Goal: Obtain resource: Download file/media

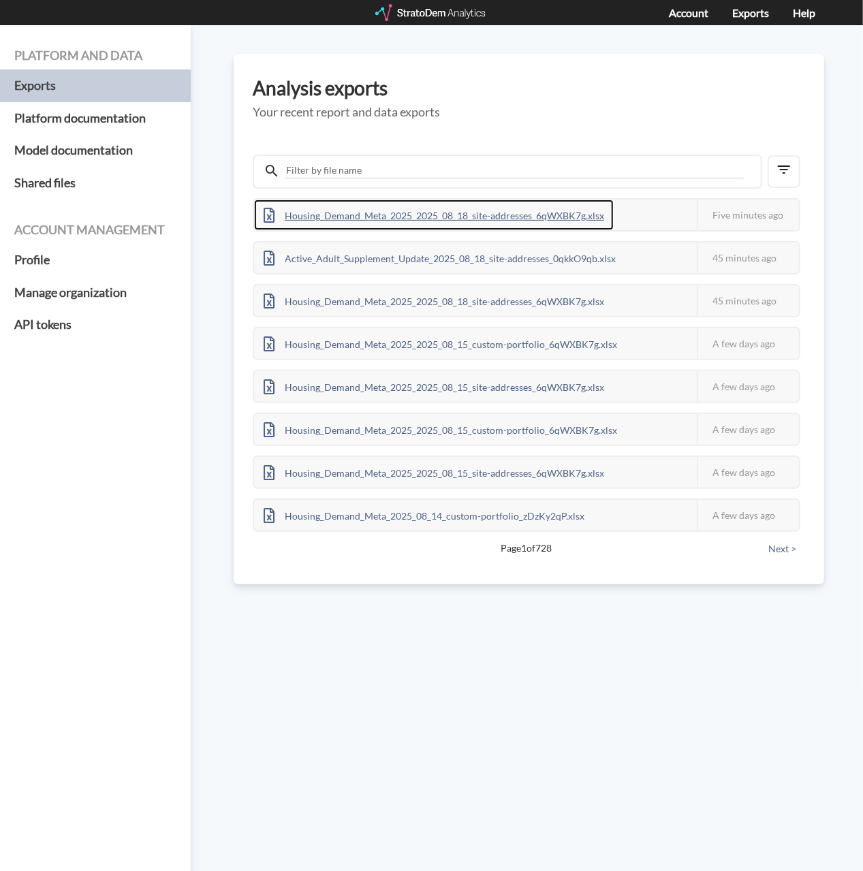
click at [419, 217] on div "Housing_Demand_Meta_2025_2025_08_18_site-addresses_6qWXBK7g.xlsx" at bounding box center [433, 214] width 359 height 31
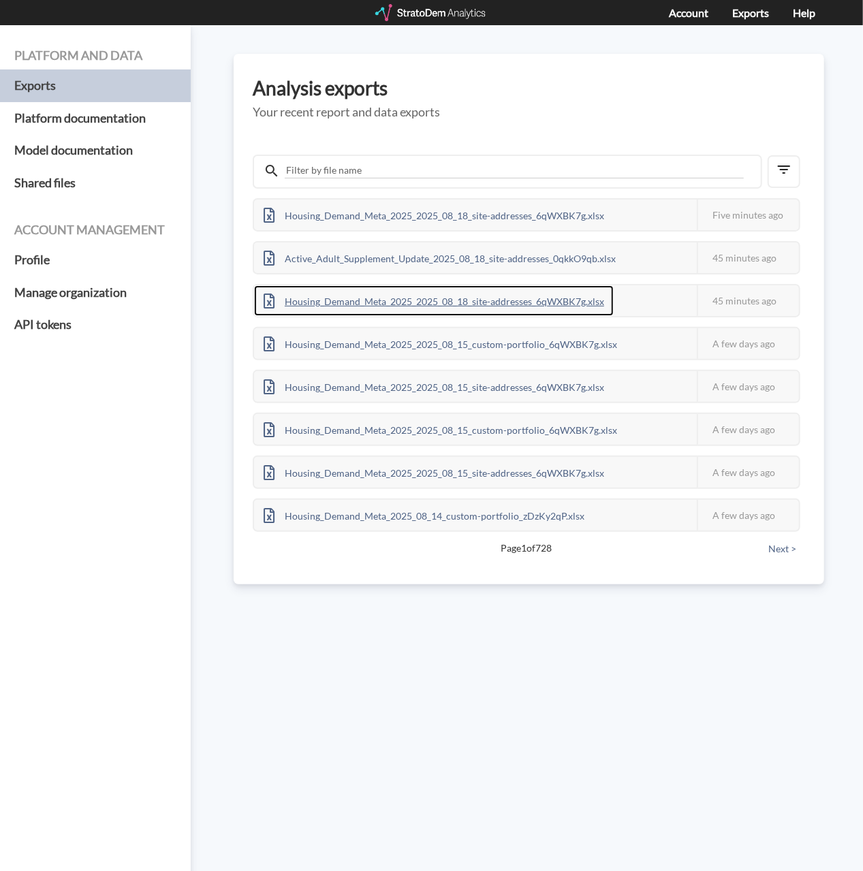
click at [477, 300] on div "Housing_Demand_Meta_2025_2025_08_18_site-addresses_6qWXBK7g.xlsx" at bounding box center [433, 300] width 359 height 31
click at [421, 302] on div "Housing_Demand_Meta_2025_2025_08_18_site-addresses_6qWXBK7g.xlsx" at bounding box center [433, 300] width 359 height 31
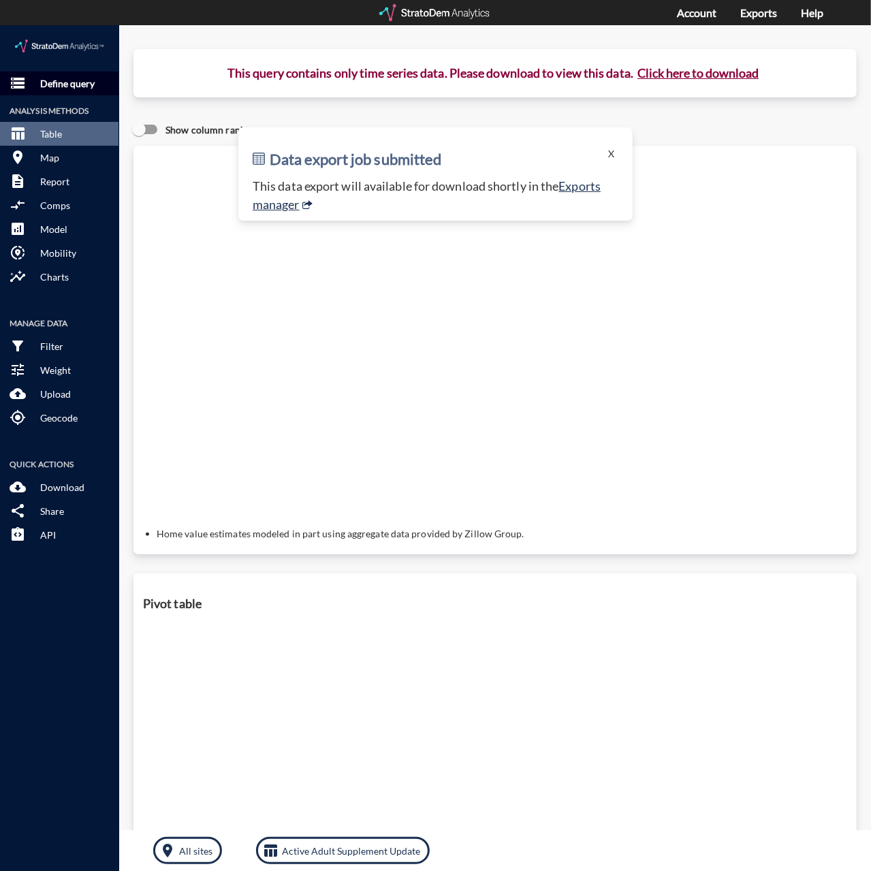
click p "Define query"
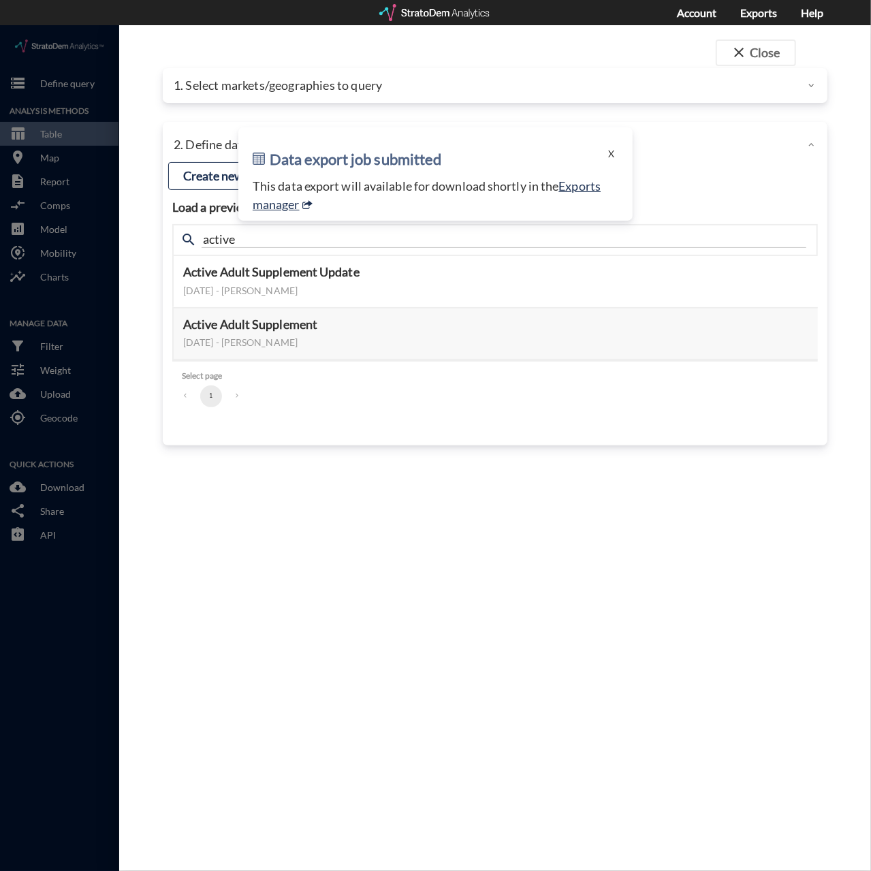
click div "1. Select markets/geographies to query"
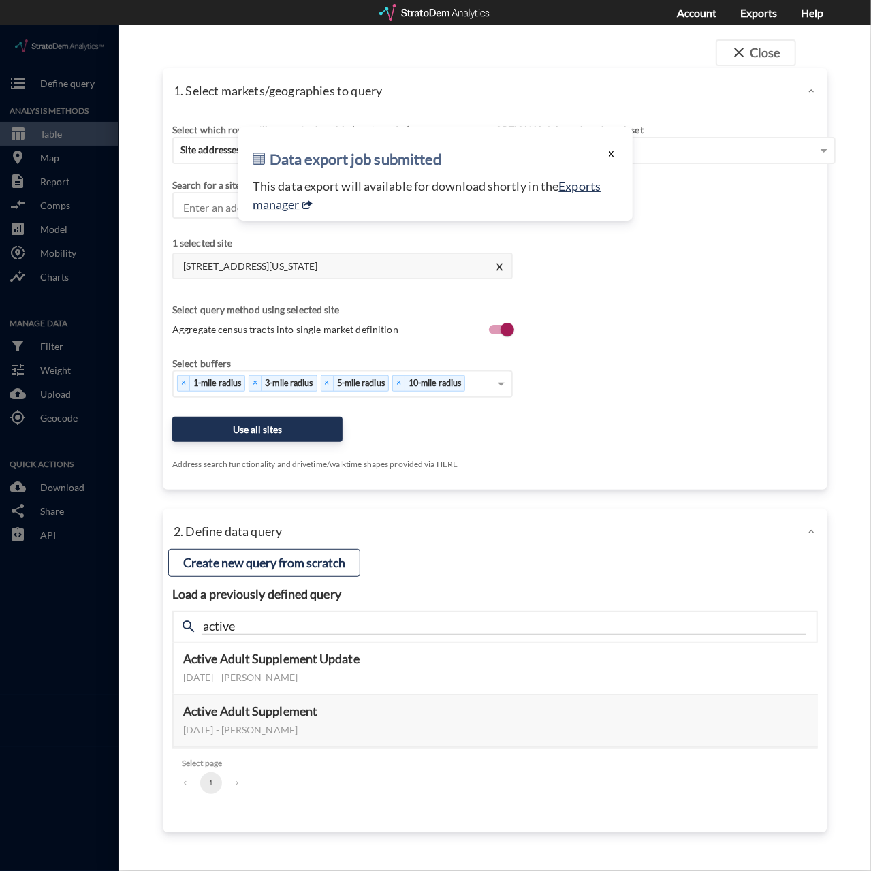
click button "X"
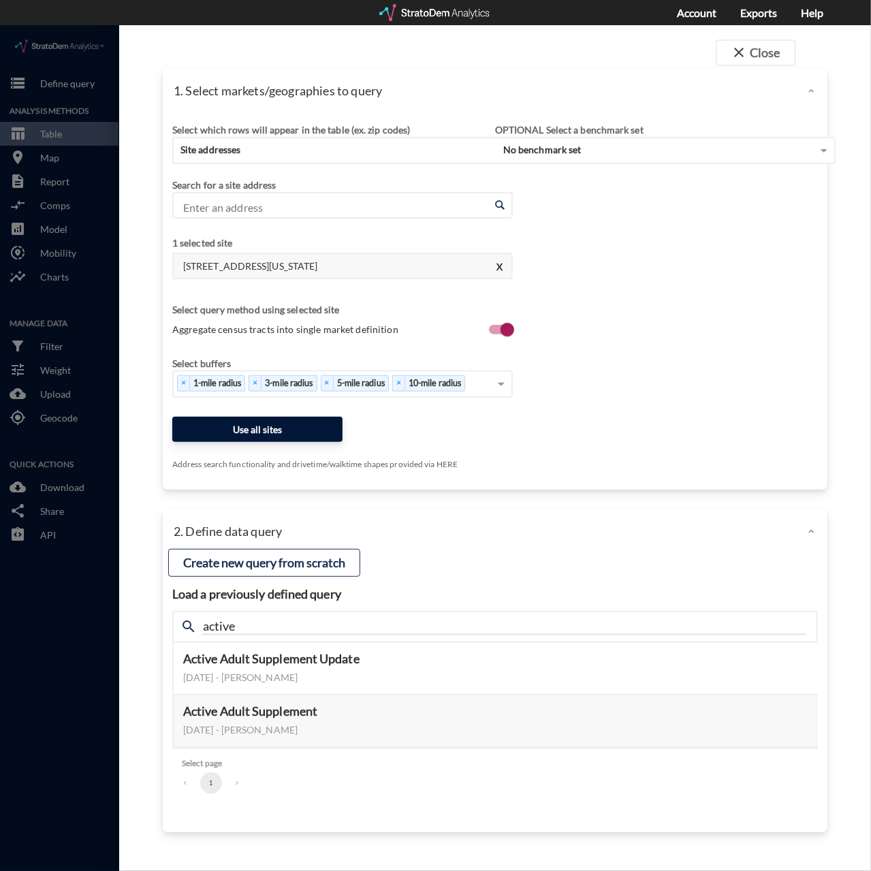
click button "Use all sites"
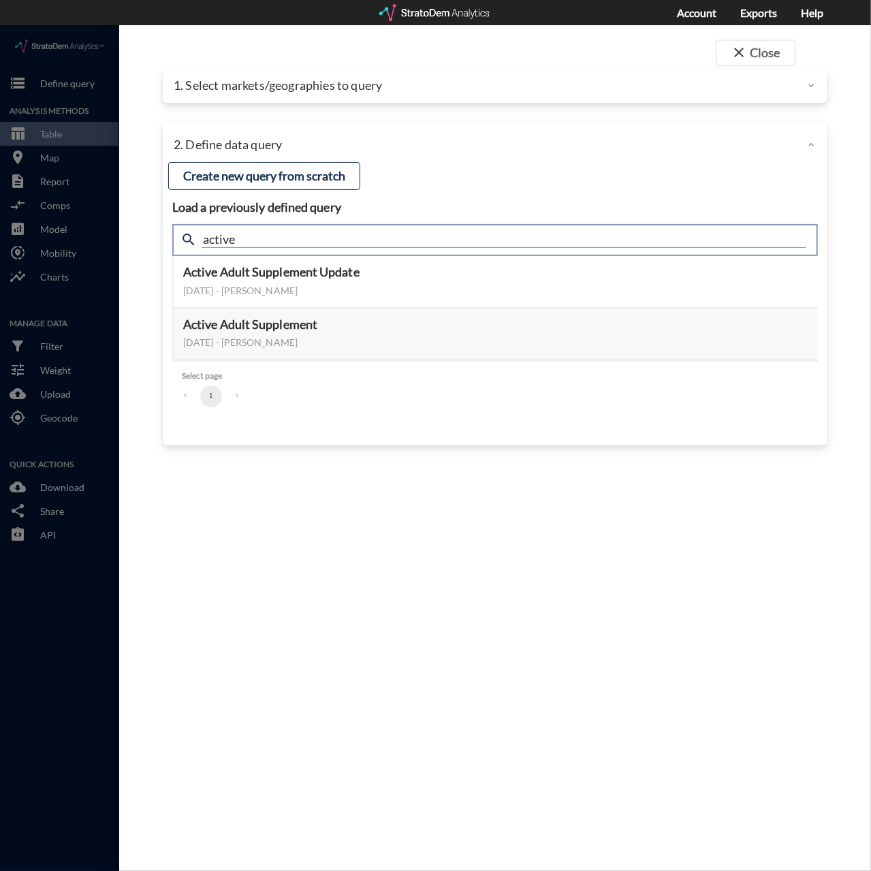
drag, startPoint x: 275, startPoint y: 212, endPoint x: 158, endPoint y: 207, distance: 117.2
click div "close Close 1. Select markets/geographies to query Select which rows will appea…"
type input "demand"
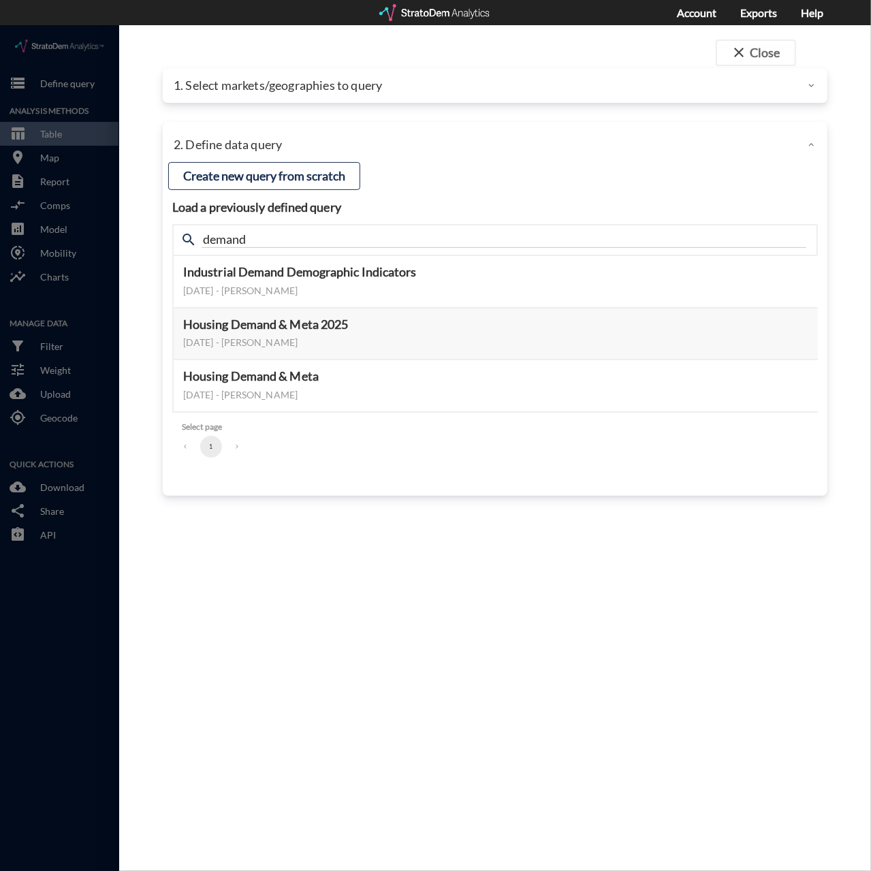
click div "Load a previously defined query Create new query from scratch search demand Ind…"
click button "Select this query"
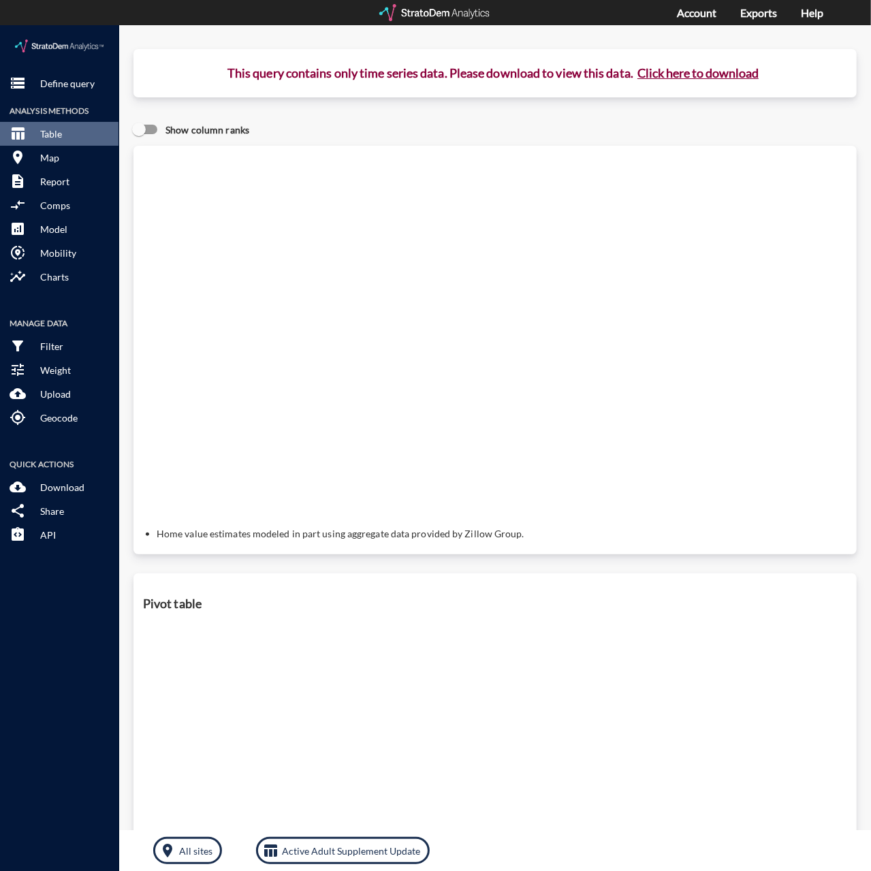
click button "Click here to download"
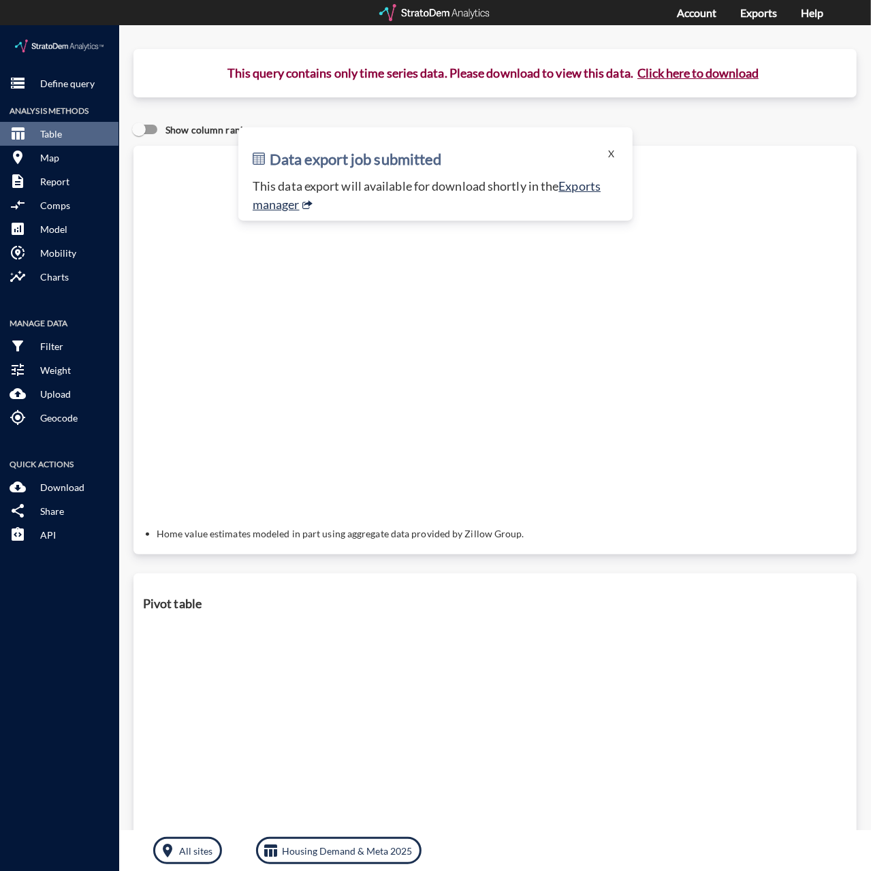
click p "This data export will available for download shortly in the Exports manager"
click link "Exports manager"
